Goal: Find specific page/section: Find specific page/section

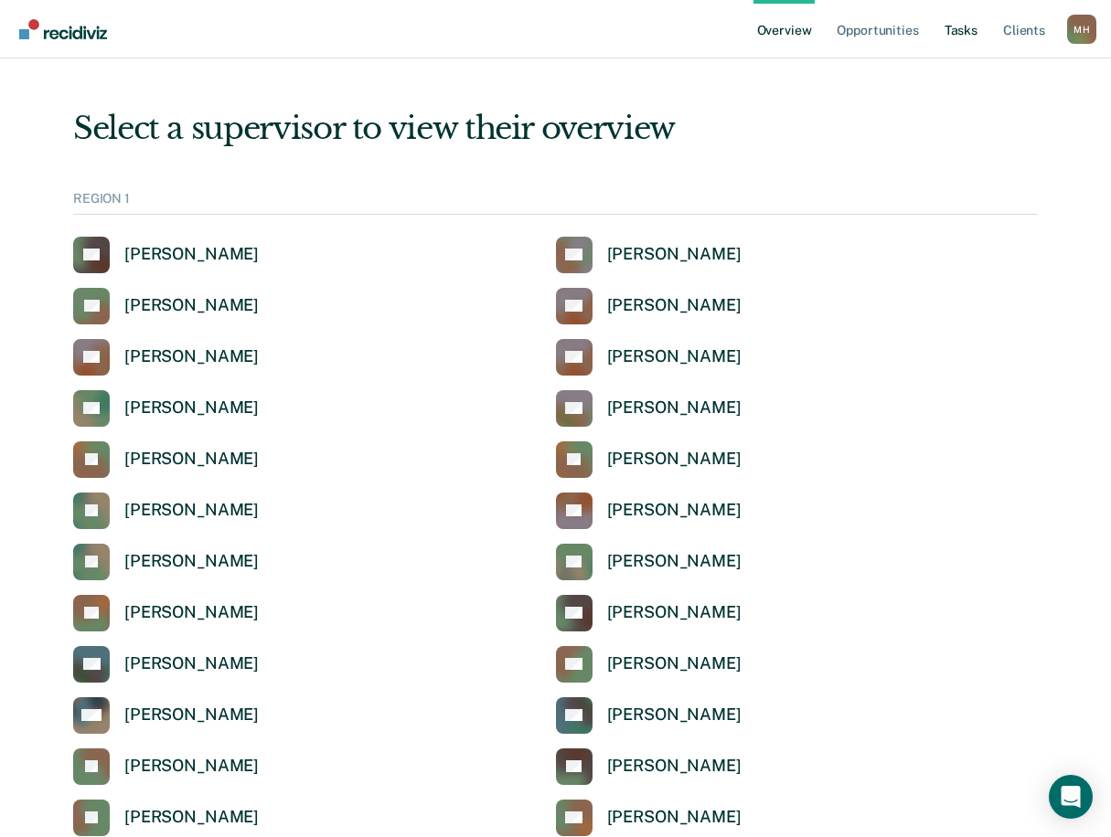
click at [964, 28] on link "Tasks" at bounding box center [961, 29] width 40 height 59
